Goal: Task Accomplishment & Management: Use online tool/utility

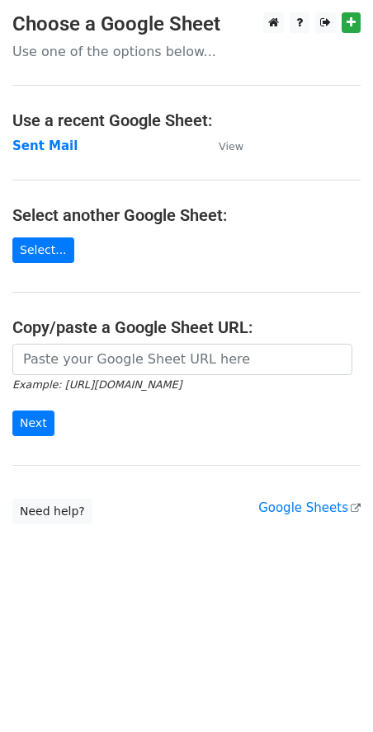
click at [35, 155] on td "Sent Mail" at bounding box center [107, 146] width 190 height 19
click at [35, 146] on strong "Sent Mail" at bounding box center [44, 145] width 65 height 15
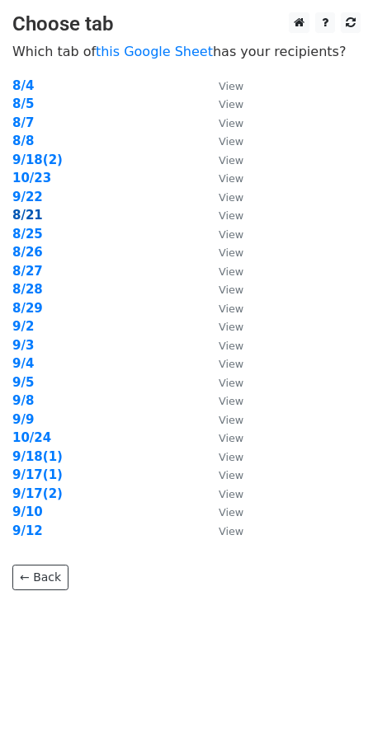
click at [28, 213] on strong "8/21" at bounding box center [27, 215] width 30 height 15
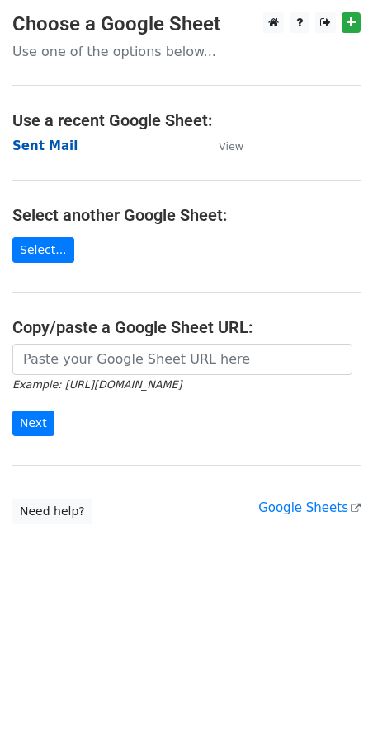
click at [49, 150] on strong "Sent Mail" at bounding box center [44, 145] width 65 height 15
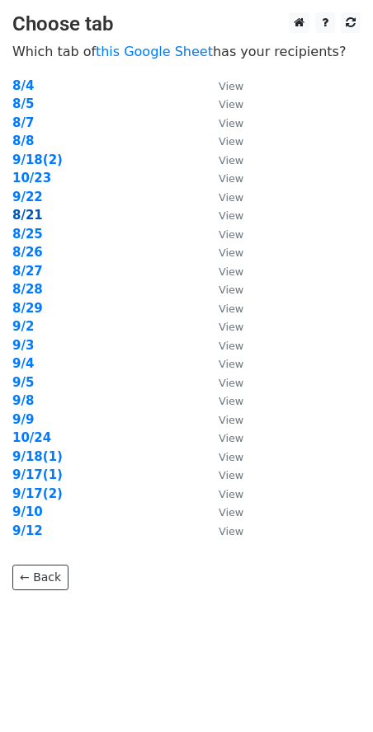
click at [27, 216] on strong "8/21" at bounding box center [27, 215] width 30 height 15
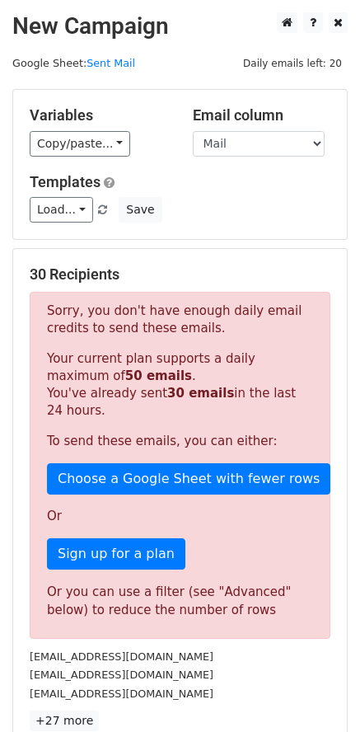
scroll to position [265, 0]
